Goal: Submit feedback/report problem: Provide input to the site owners about the experience or issues

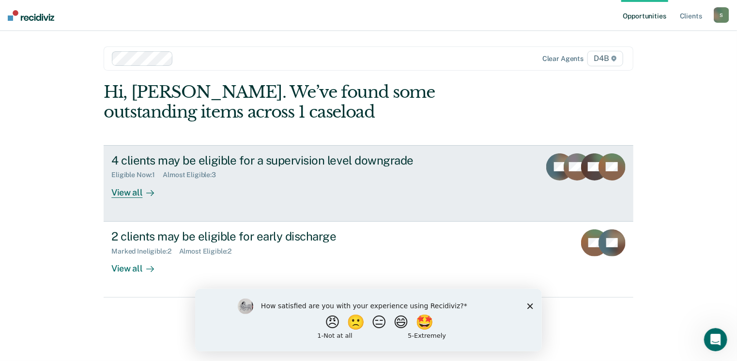
click at [121, 195] on div "View all" at bounding box center [138, 188] width 54 height 19
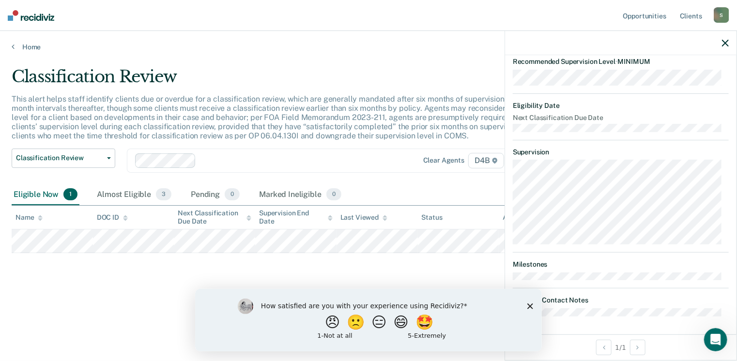
scroll to position [163, 0]
click at [351, 326] on button "🙁" at bounding box center [356, 321] width 26 height 19
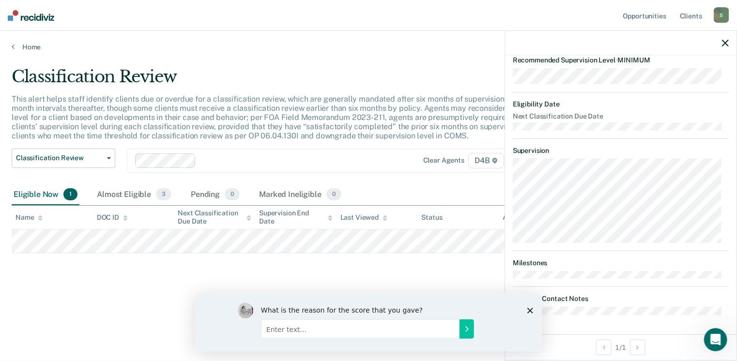
click at [351, 326] on input "Enter text..." at bounding box center [359, 328] width 198 height 19
type input "t"
type input "This program is duplicating what we already should be doing with classification…"
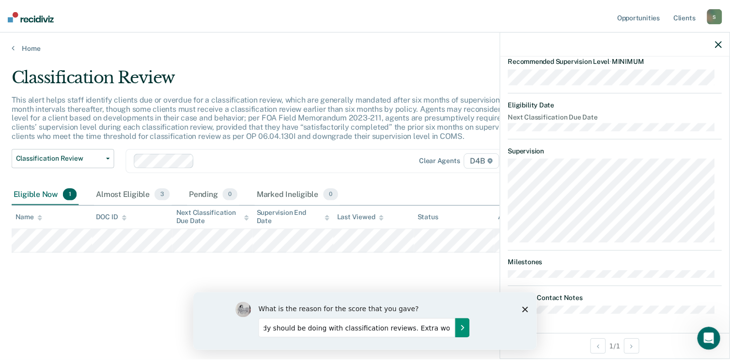
scroll to position [0, 0]
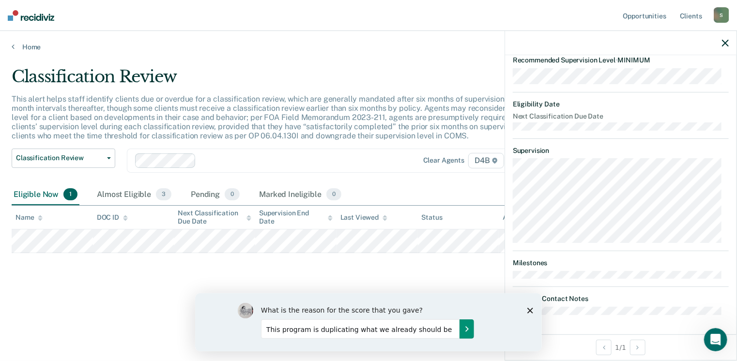
click at [462, 327] on icon "Submit your response" at bounding box center [466, 329] width 8 height 8
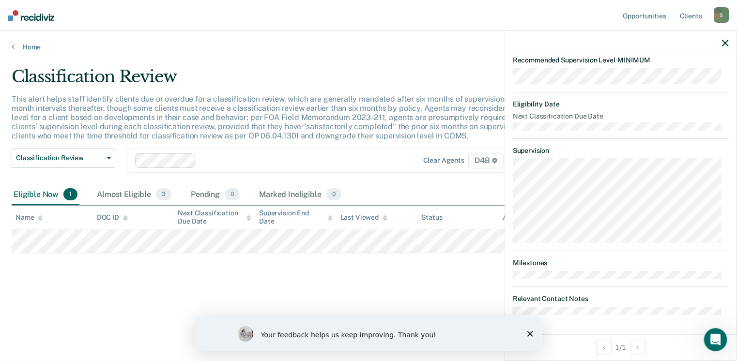
click at [535, 334] on div "Your feedback helps us keep improving. Thank you!" at bounding box center [368, 333] width 347 height 35
click at [529, 334] on polygon "Close survey" at bounding box center [530, 334] width 6 height 6
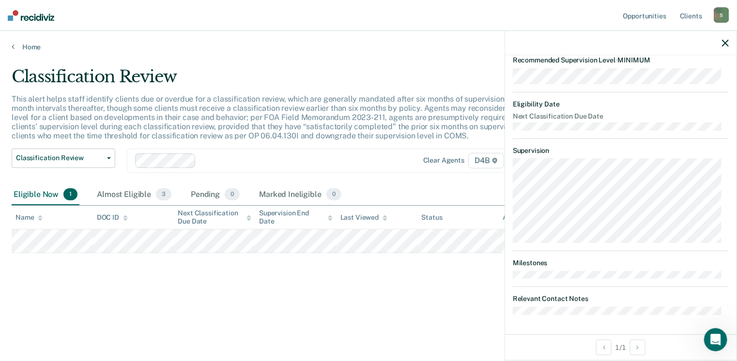
click at [726, 43] on icon "button" at bounding box center [725, 43] width 7 height 7
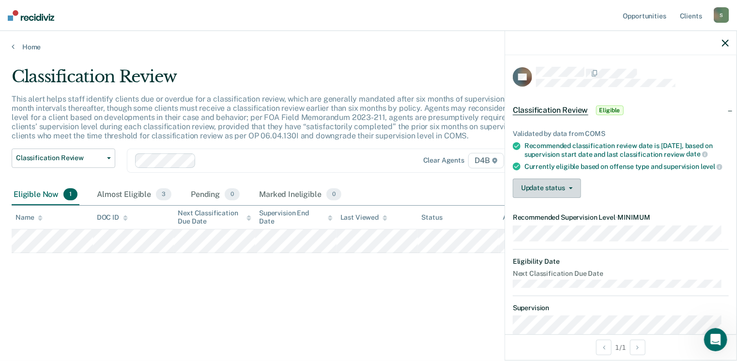
click at [554, 196] on button "Update status" at bounding box center [547, 188] width 68 height 19
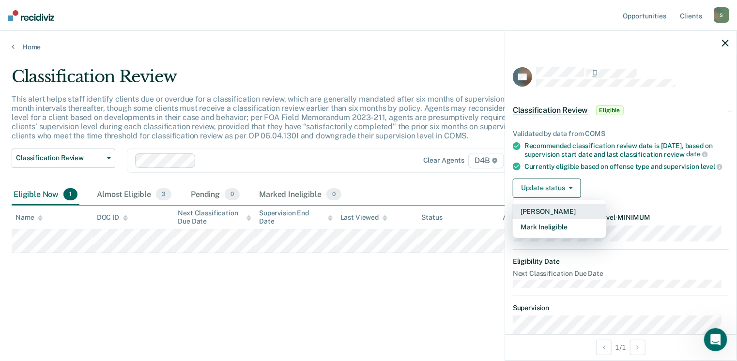
click at [573, 219] on button "[PERSON_NAME]" at bounding box center [559, 211] width 93 height 15
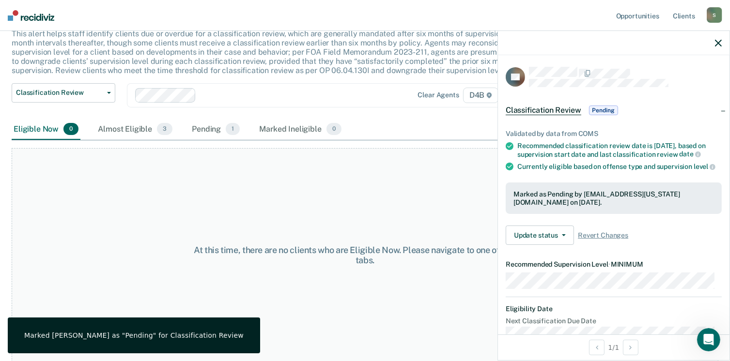
click at [368, 194] on div "At this time, there are no clients who are Eligible Now. Please navigate to one…" at bounding box center [365, 255] width 706 height 214
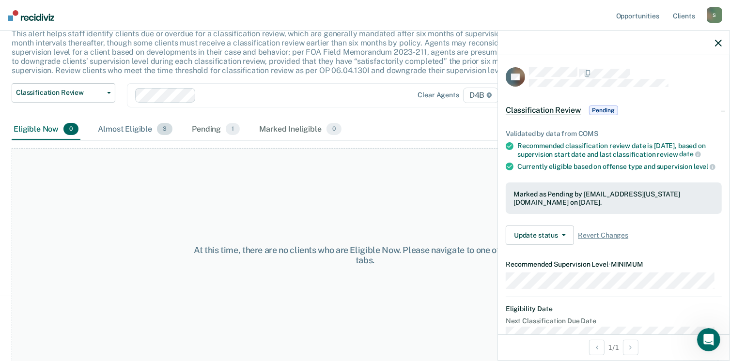
click at [139, 133] on div "Almost Eligible 3" at bounding box center [135, 129] width 78 height 21
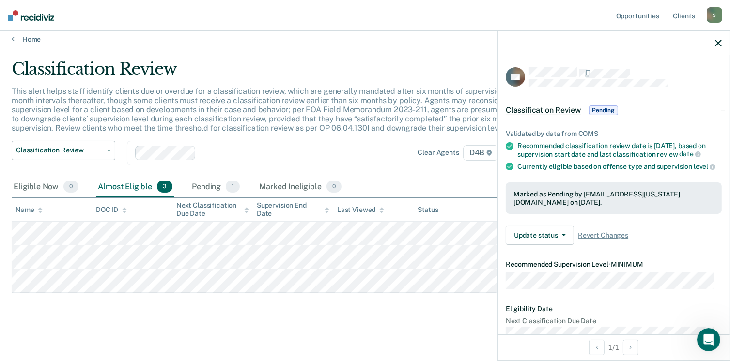
click at [716, 44] on icon "button" at bounding box center [718, 43] width 7 height 7
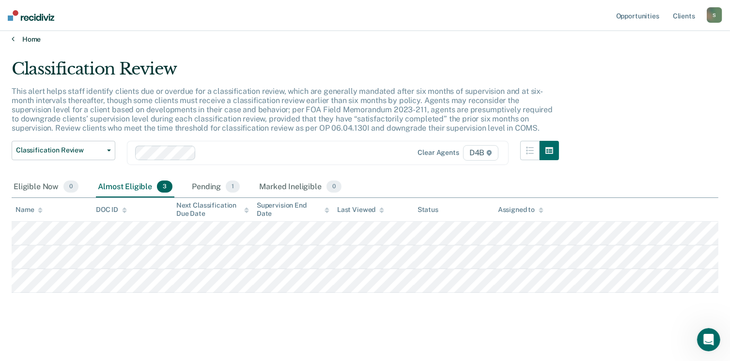
click at [23, 35] on link "Home" at bounding box center [365, 39] width 706 height 9
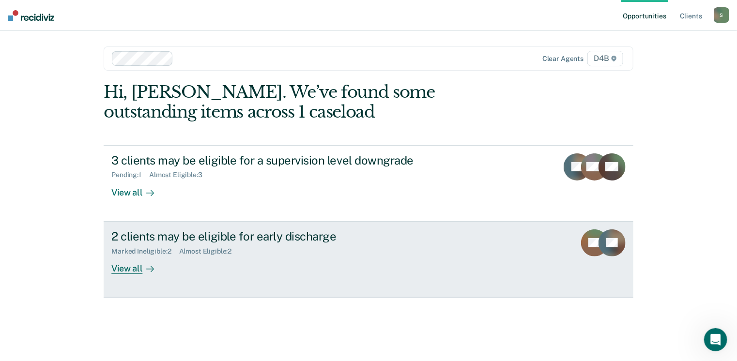
click at [137, 270] on div "View all" at bounding box center [138, 264] width 54 height 19
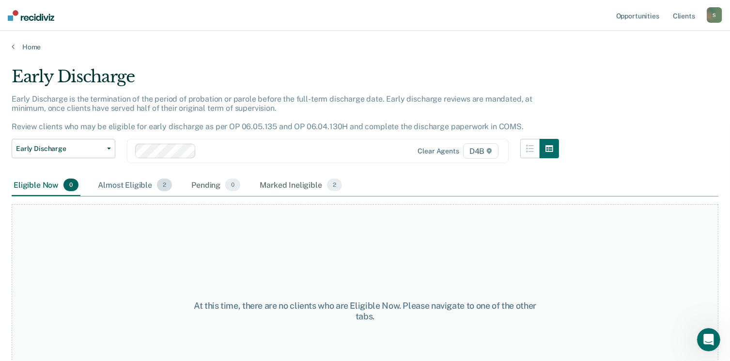
click at [136, 186] on div "Almost Eligible 2" at bounding box center [135, 185] width 78 height 21
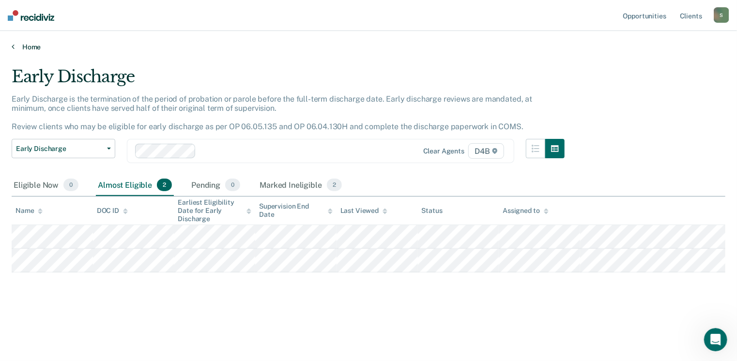
click at [27, 44] on link "Home" at bounding box center [369, 47] width 714 height 9
